Goal: Task Accomplishment & Management: Use online tool/utility

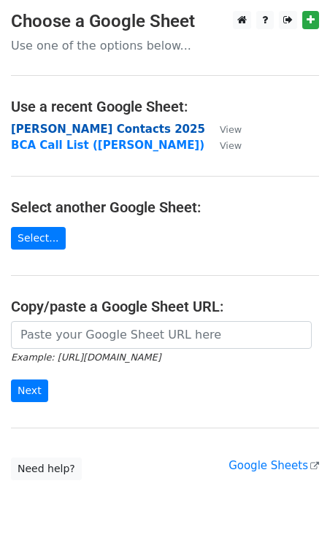
click at [76, 128] on strong "[PERSON_NAME] Contacts 2025" at bounding box center [108, 129] width 194 height 13
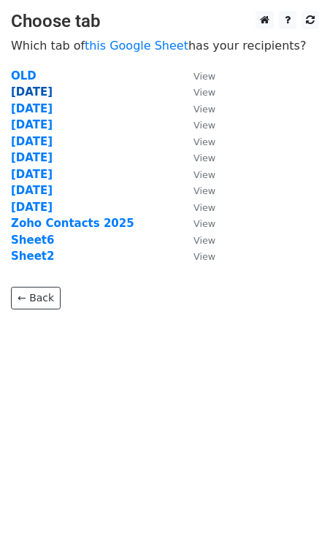
click at [37, 91] on strong "30 Sept" at bounding box center [32, 91] width 42 height 13
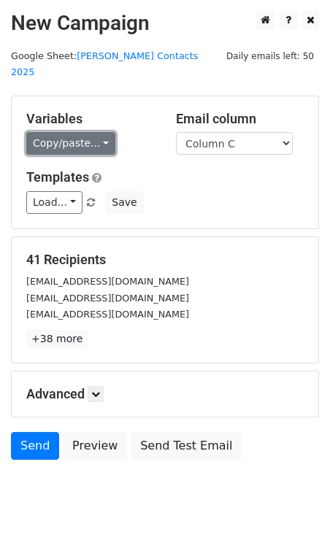
click at [80, 132] on link "Copy/paste..." at bounding box center [70, 143] width 89 height 23
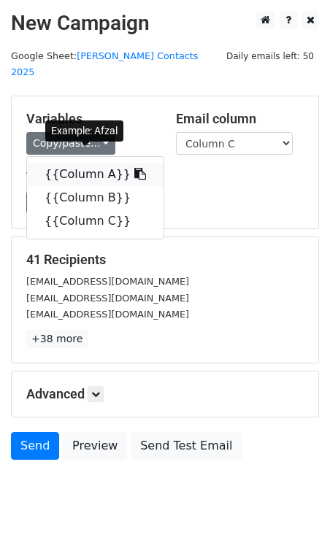
click at [83, 163] on link "{{Column A}}" at bounding box center [95, 174] width 137 height 23
